Goal: Information Seeking & Learning: Learn about a topic

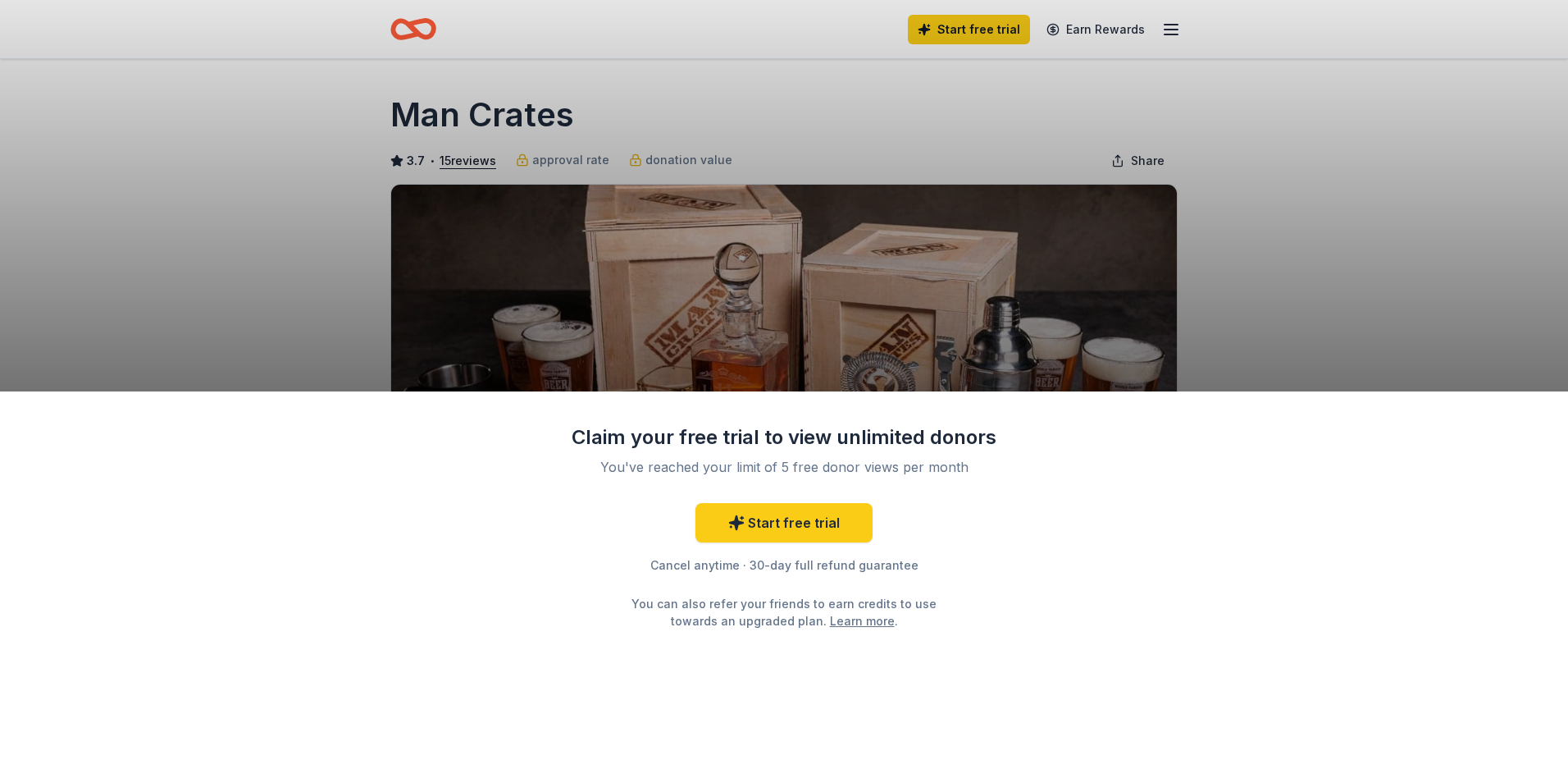
click at [1244, 267] on div "Claim your free trial to view unlimited donors You've reached your limit of 5 f…" at bounding box center [784, 392] width 1568 height 783
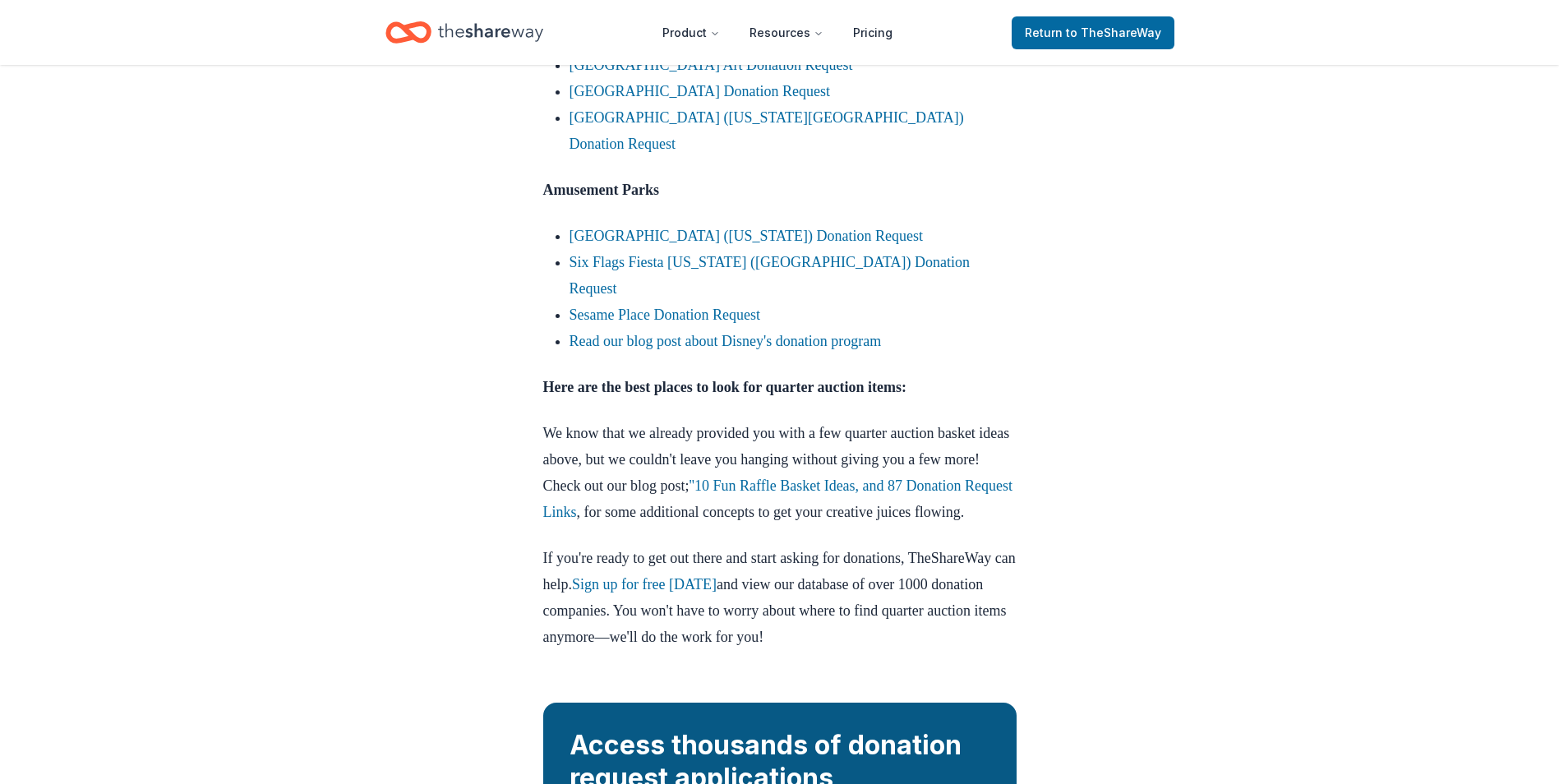
scroll to position [6653, 0]
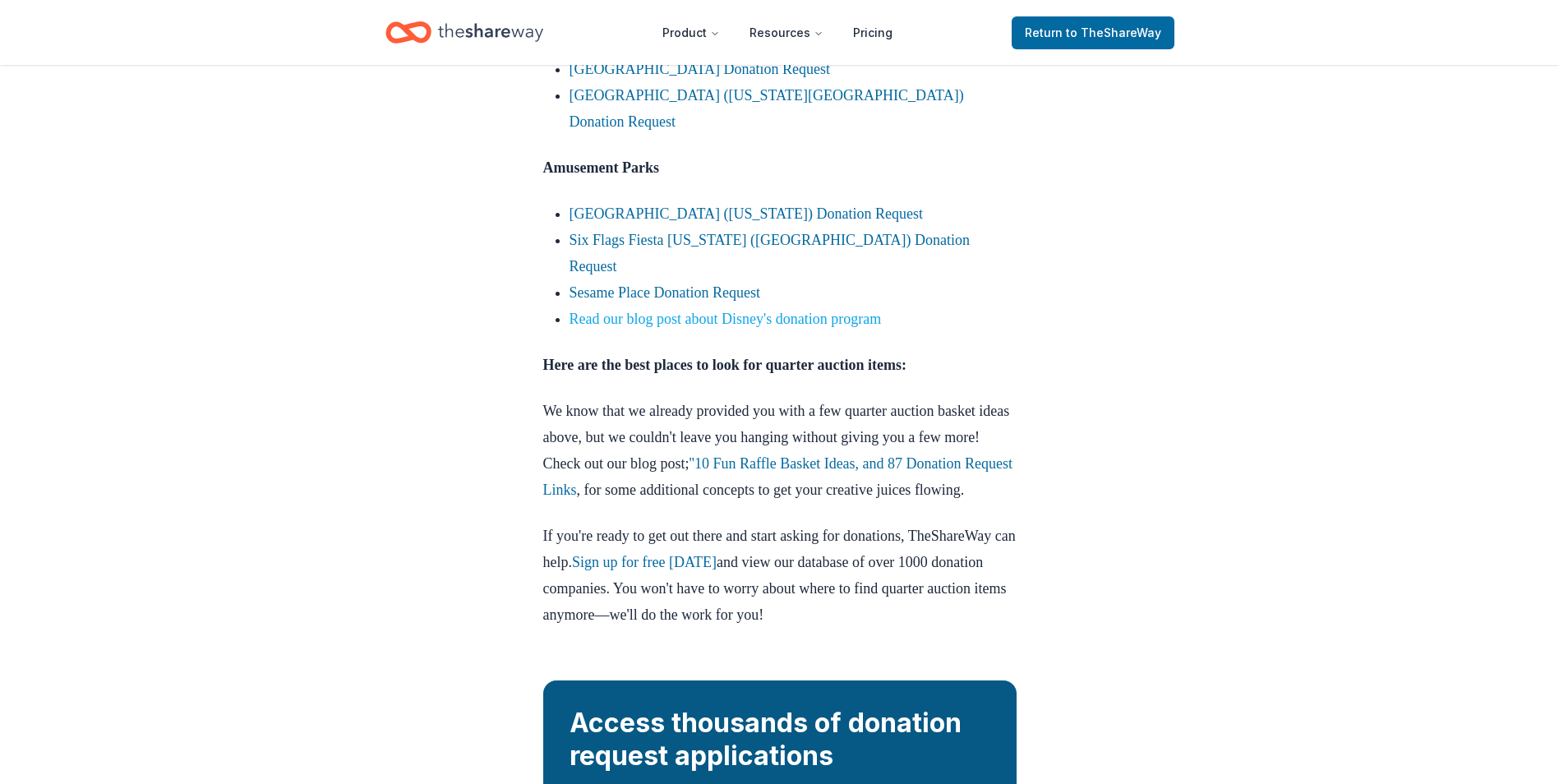
click at [738, 327] on link "Read our blog post about Disney's donation program" at bounding box center [725, 318] width 312 height 17
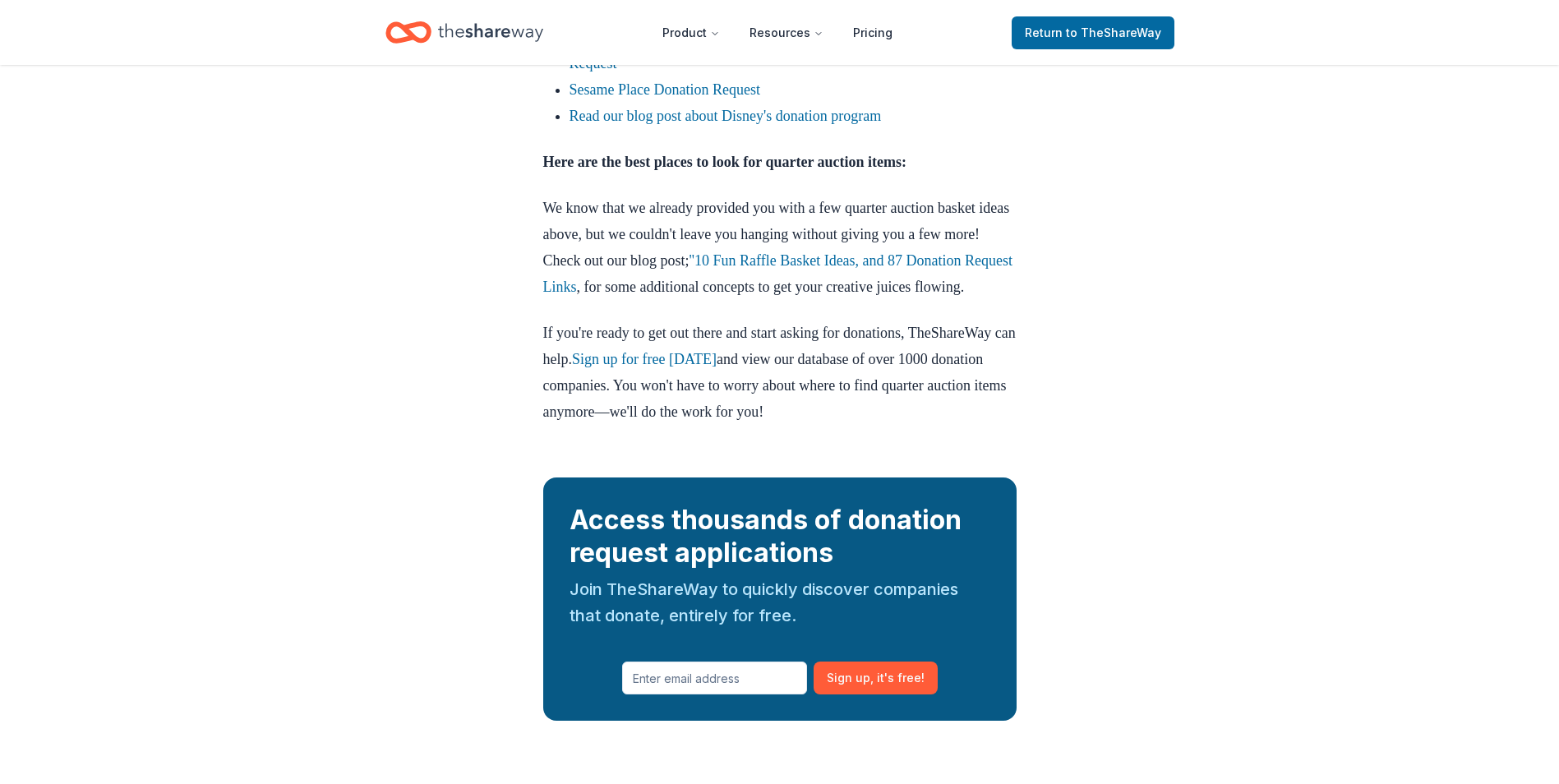
scroll to position [6899, 0]
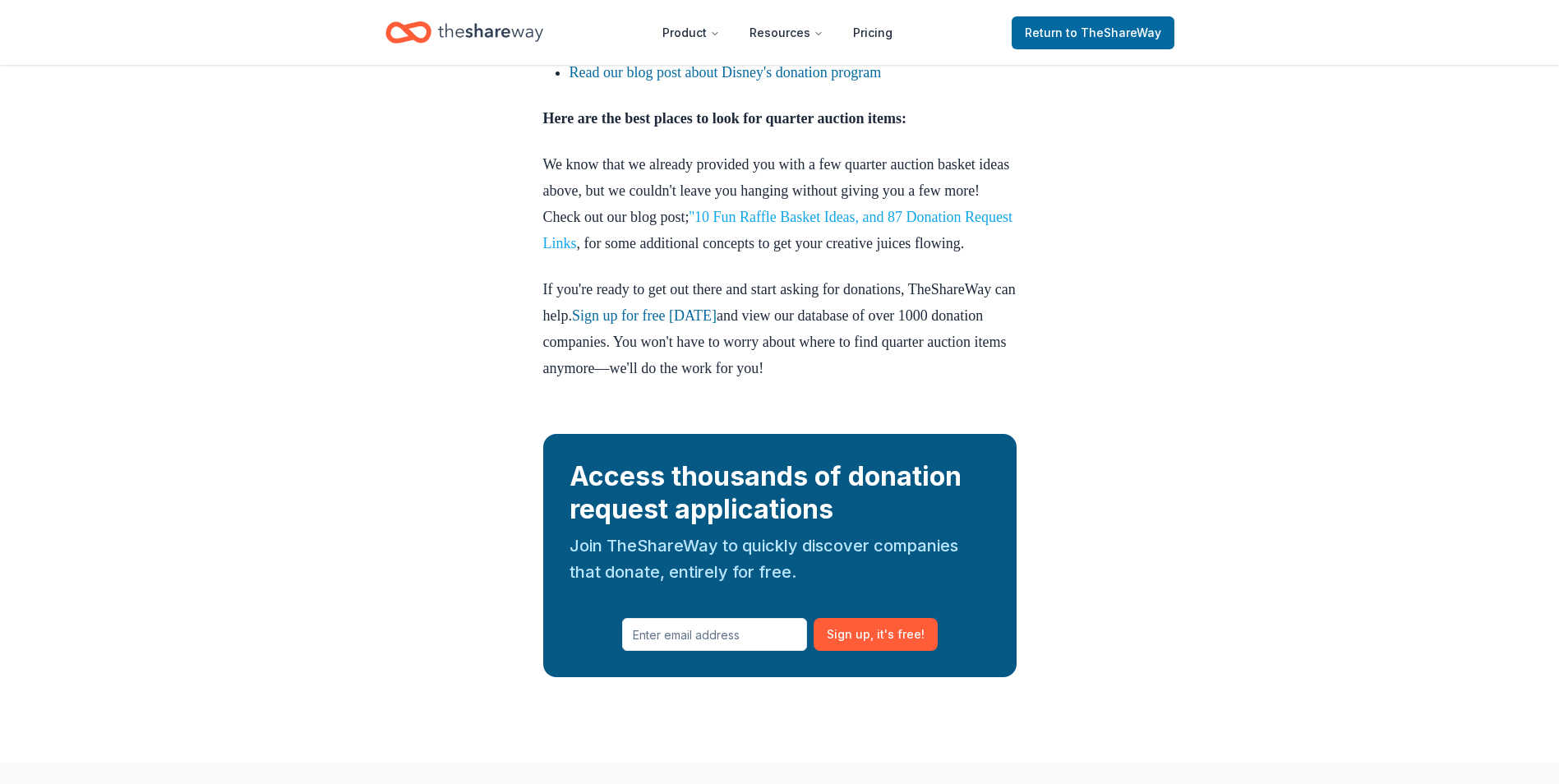
click at [902, 251] on link "''10 Fun Raffle Basket Ideas, and 87 Donation Request Links" at bounding box center [777, 230] width 470 height 42
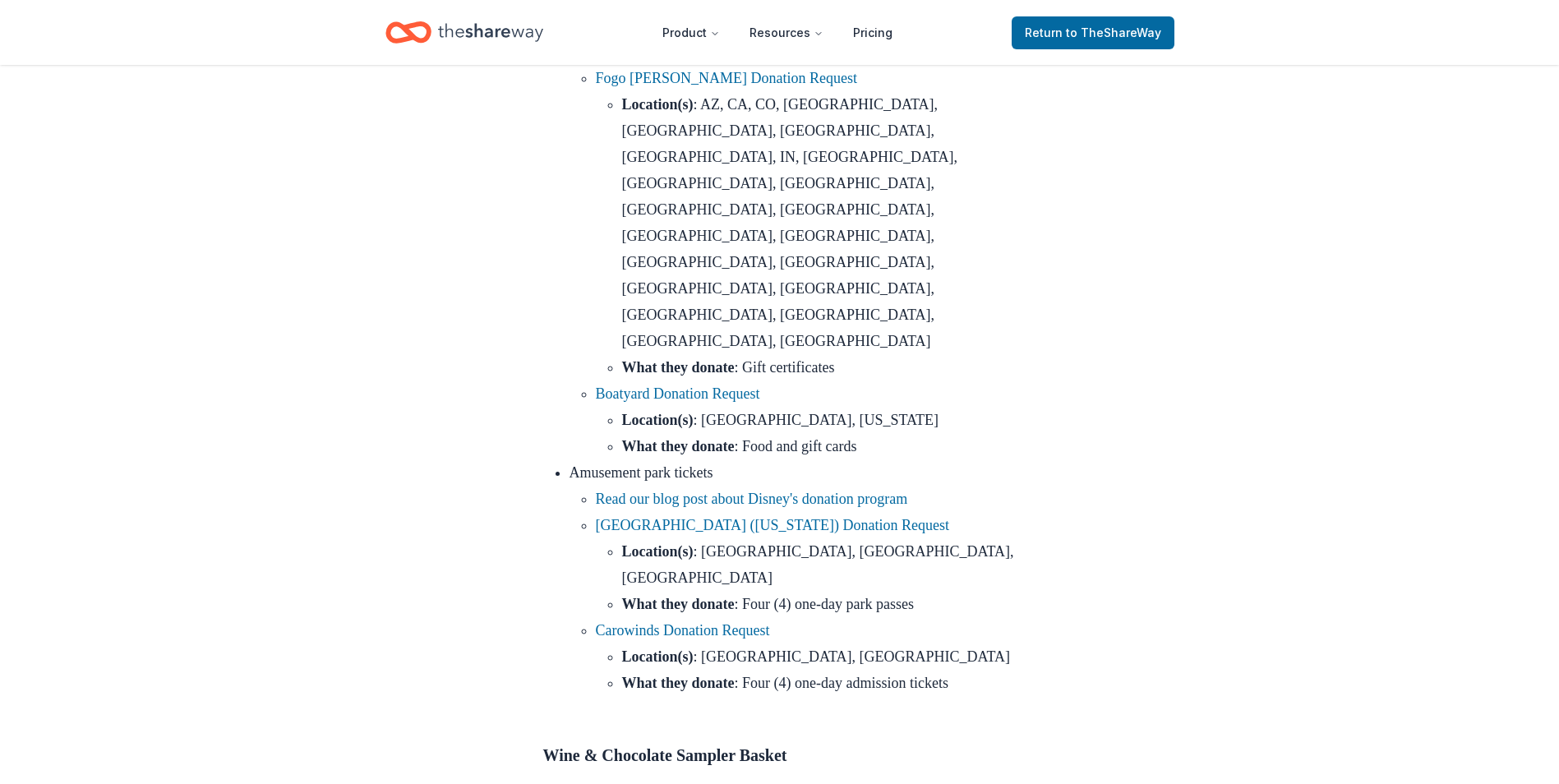
scroll to position [1478, 0]
